Goal: Find specific page/section: Find specific page/section

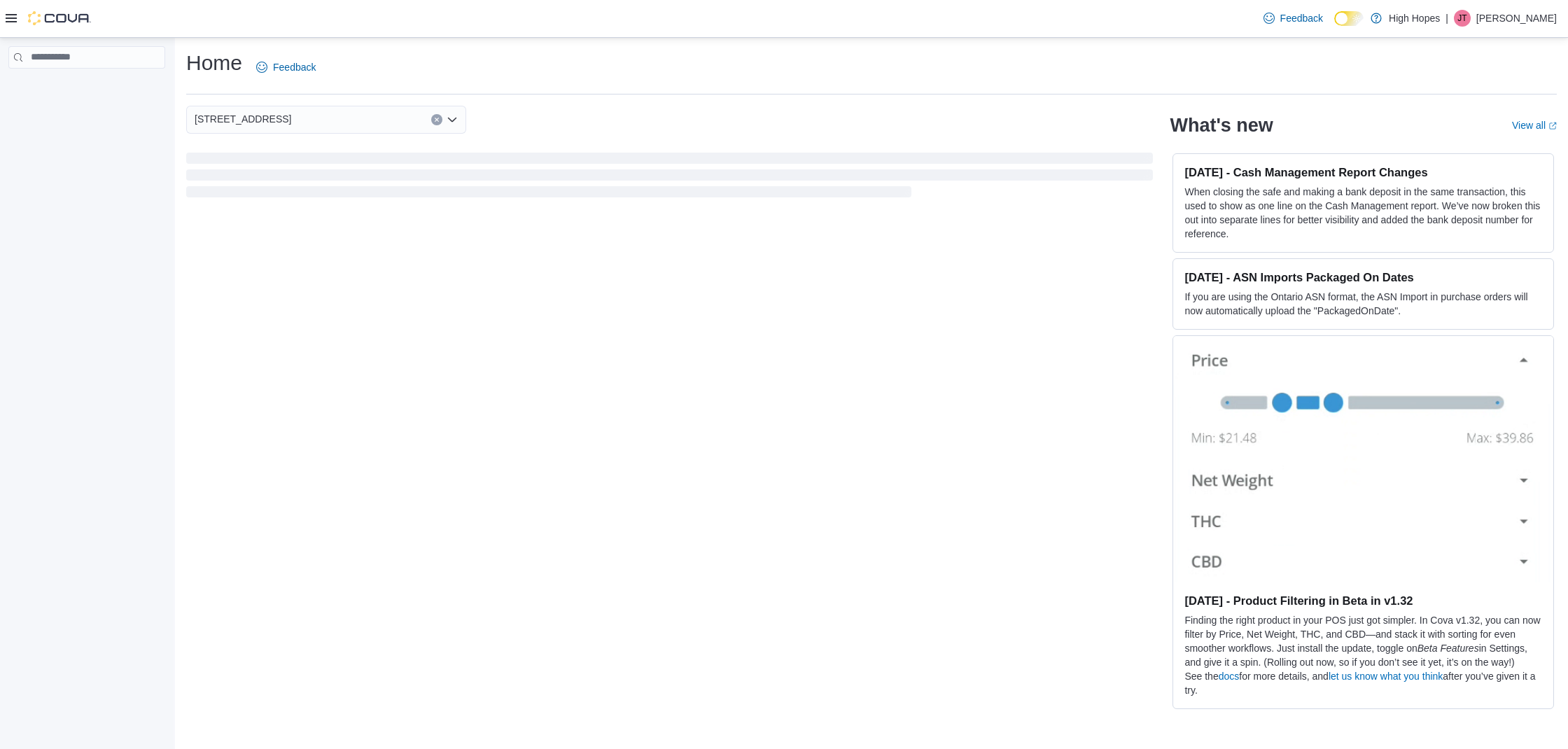
drag, startPoint x: 768, startPoint y: 79, endPoint x: 709, endPoint y: 57, distance: 63.0
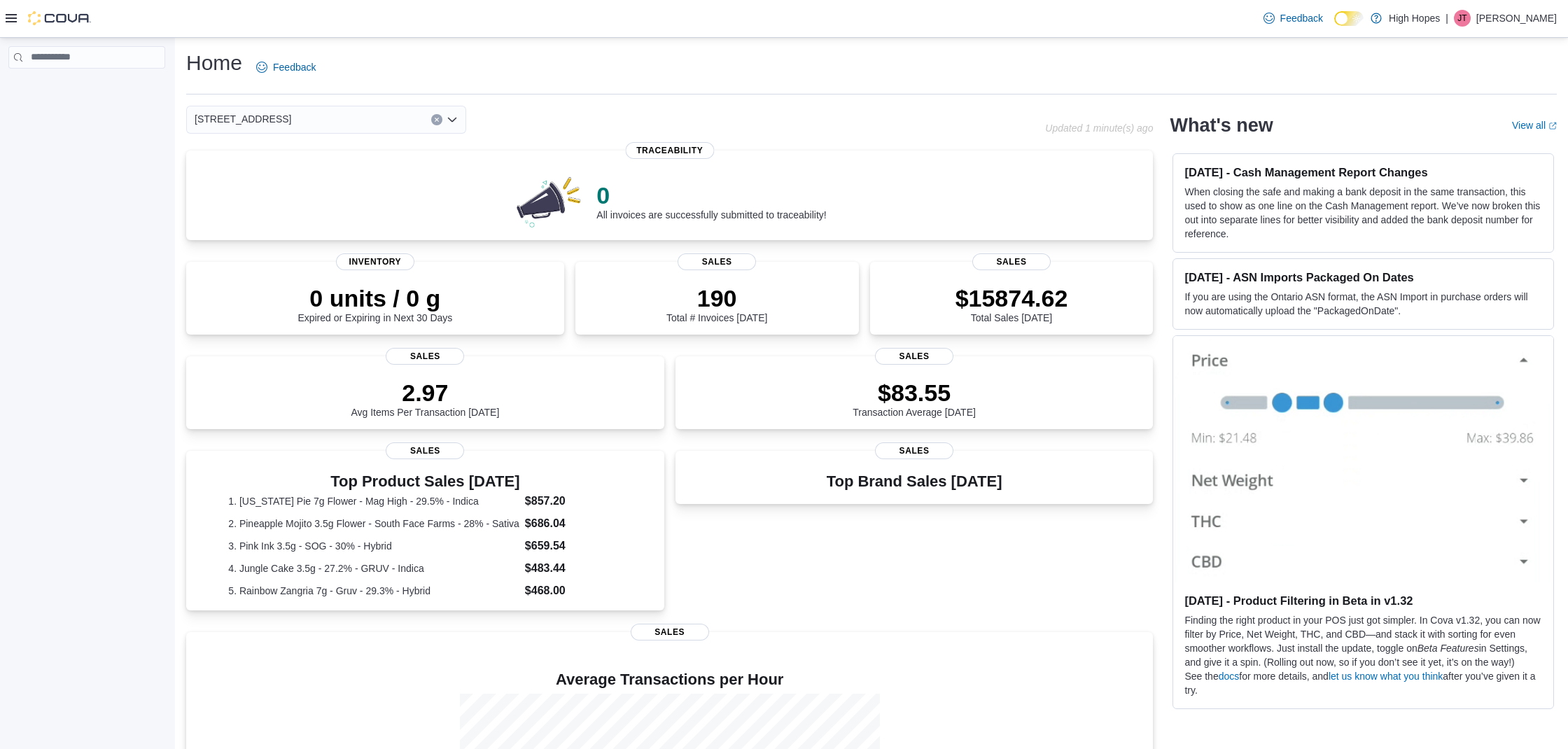
click at [709, 57] on div "Home Feedback" at bounding box center [871, 67] width 1371 height 36
click at [285, 120] on div "[STREET_ADDRESS]" at bounding box center [326, 119] width 280 height 28
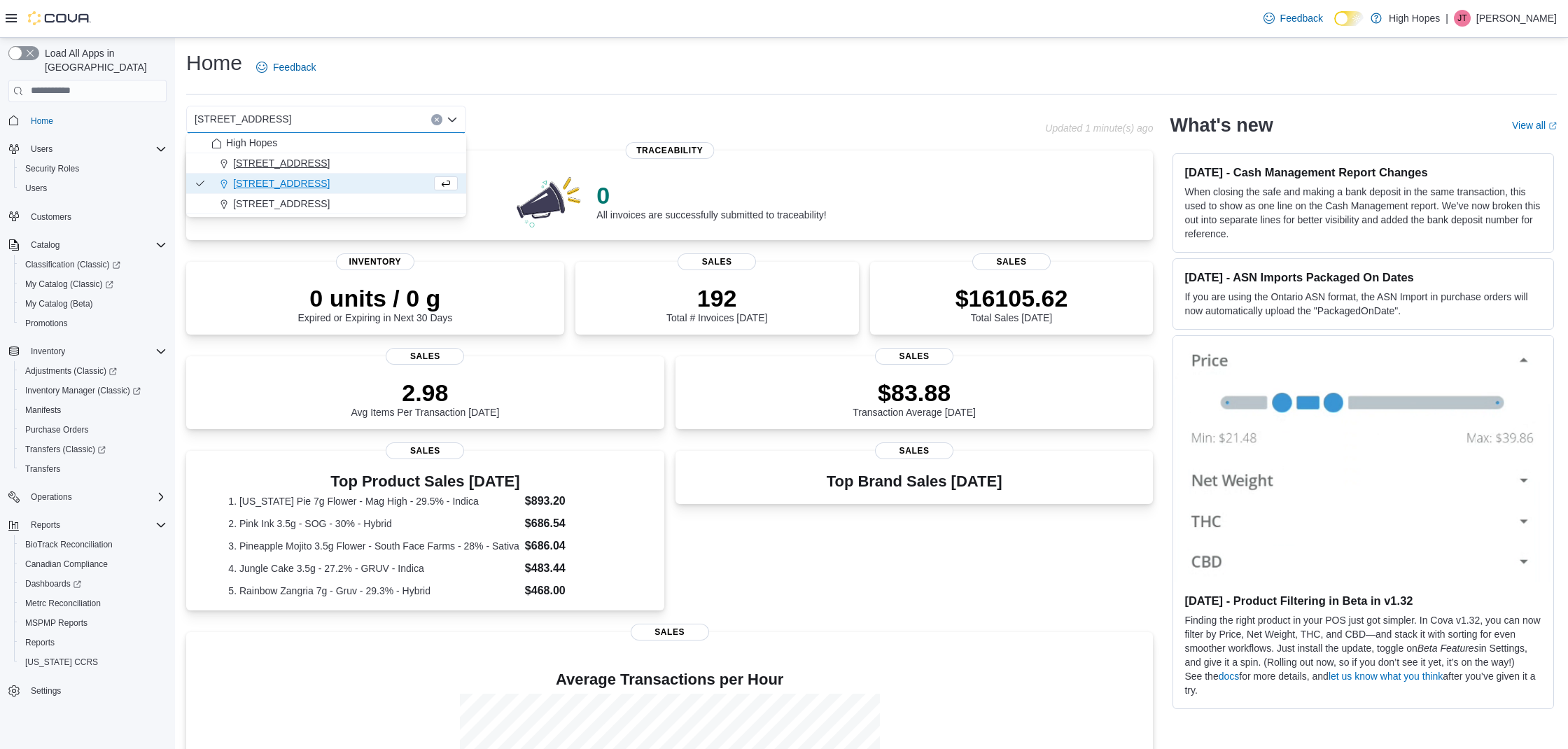
click at [272, 167] on span "[STREET_ADDRESS]" at bounding box center [281, 163] width 97 height 14
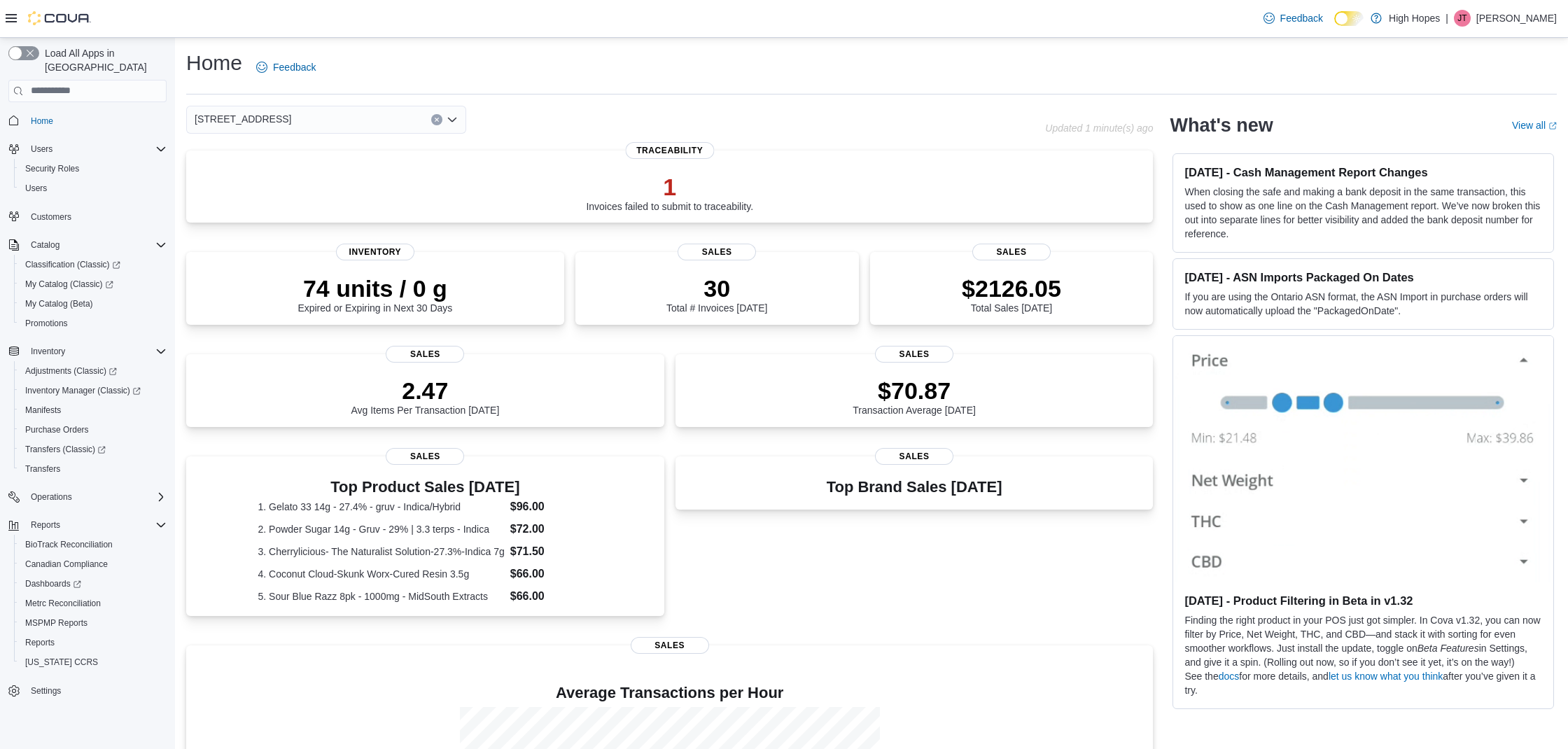
click at [601, 109] on div "[STREET_ADDRESS] Selected. [STREET_ADDRESS] Press Backspace to delete [STREET_A…" at bounding box center [616, 119] width 859 height 28
click at [436, 119] on icon "Clear input" at bounding box center [437, 119] width 4 height 4
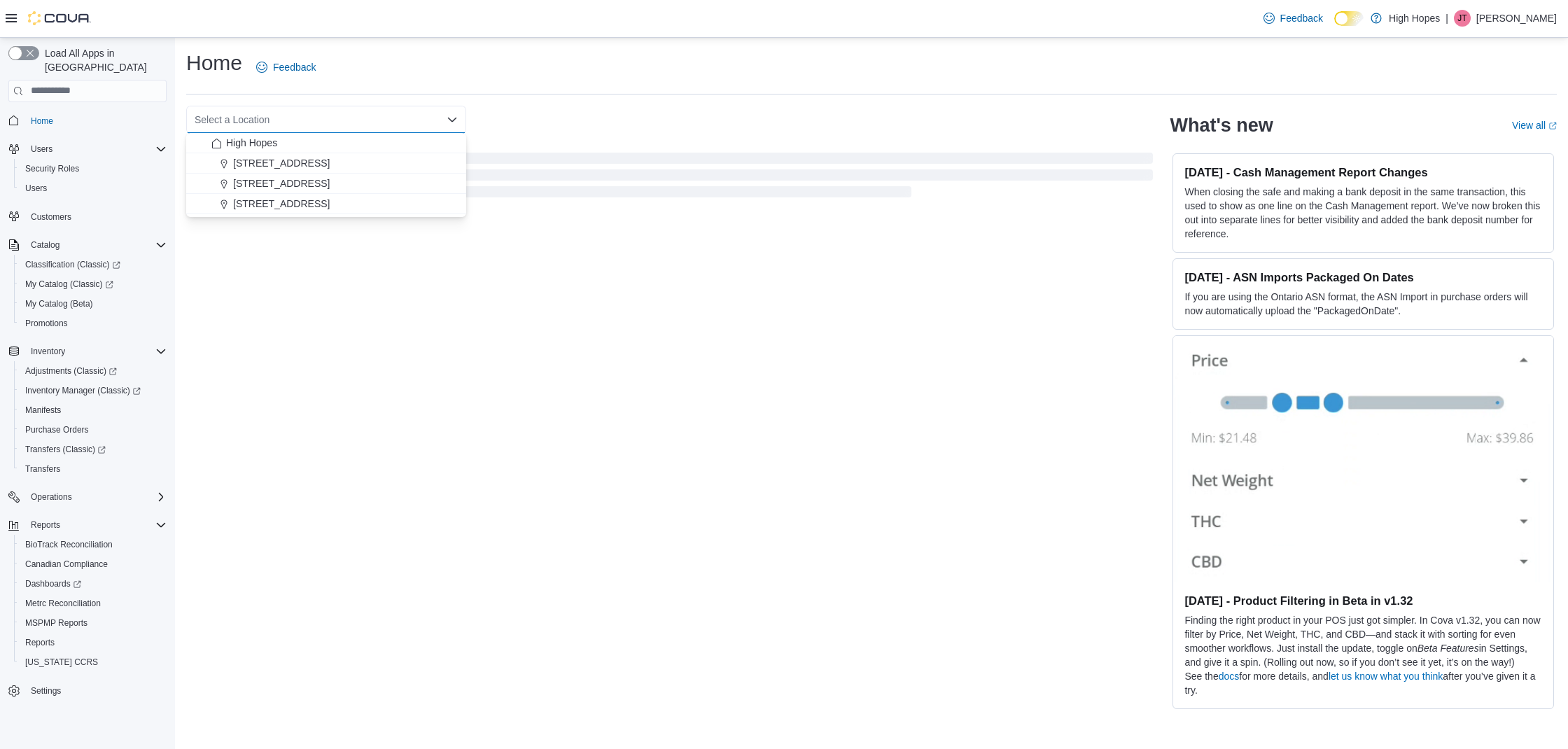
click at [394, 119] on div "Select a Location" at bounding box center [326, 119] width 280 height 28
click at [306, 184] on span "[STREET_ADDRESS]" at bounding box center [281, 184] width 97 height 14
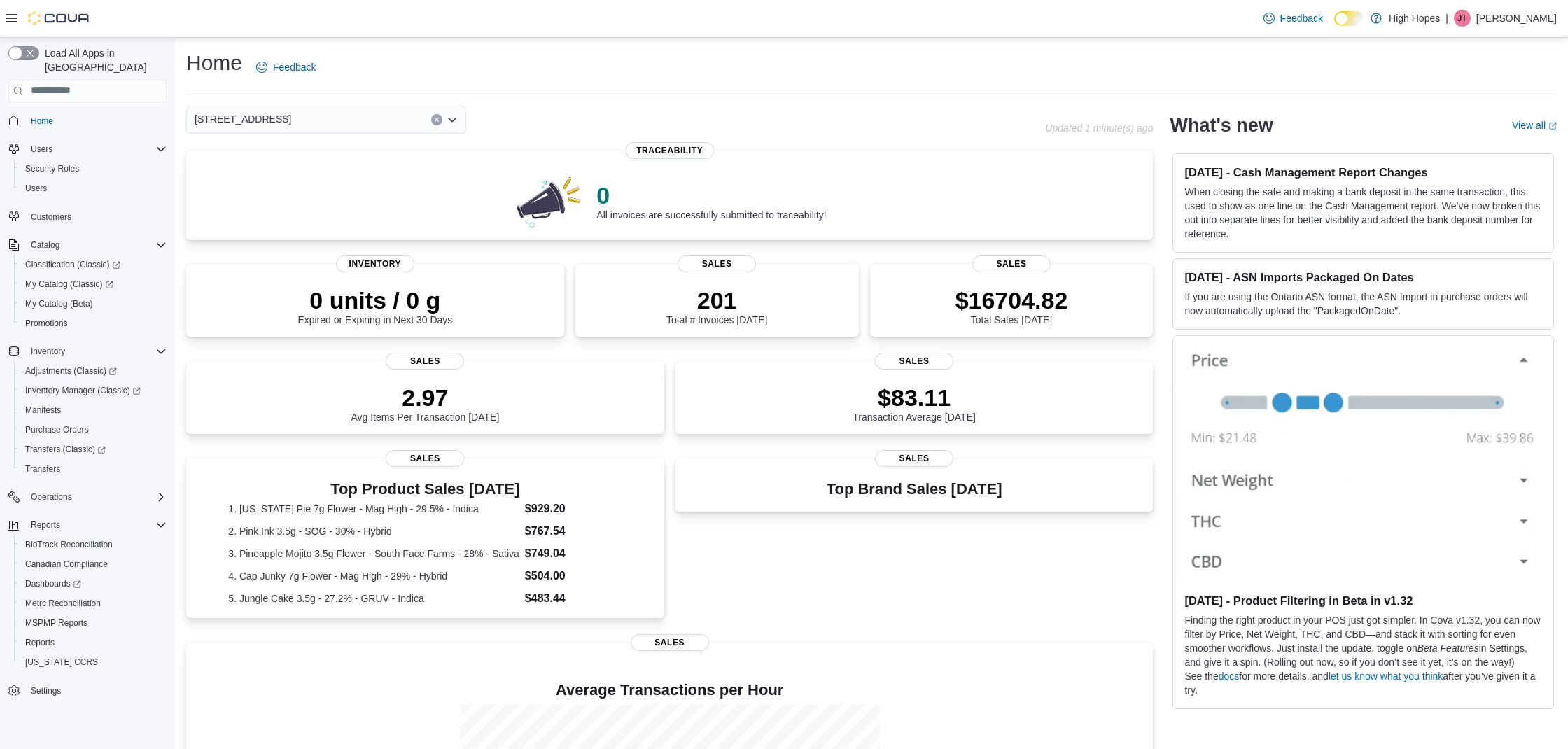
click at [709, 67] on div "Home Feedback" at bounding box center [871, 67] width 1371 height 36
